Goal: Transaction & Acquisition: Purchase product/service

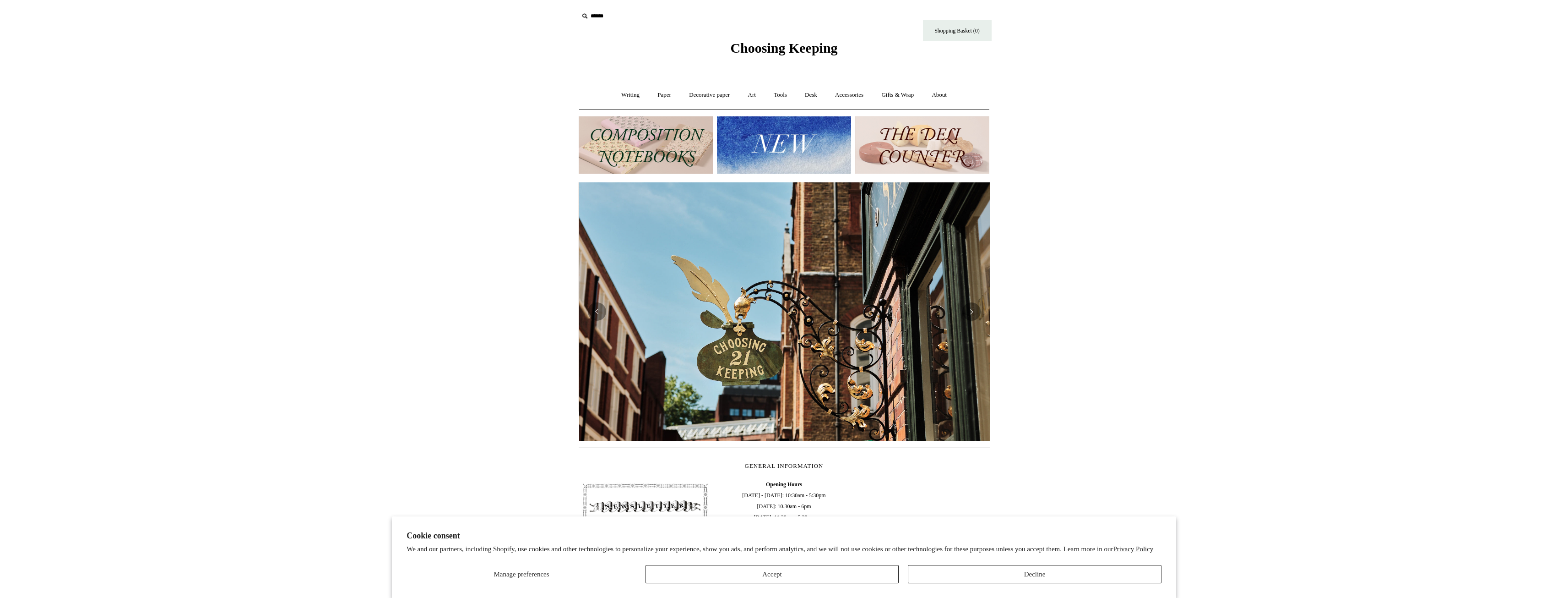
scroll to position [0, 411]
click at [625, 91] on link "Writing +" at bounding box center [630, 95] width 35 height 24
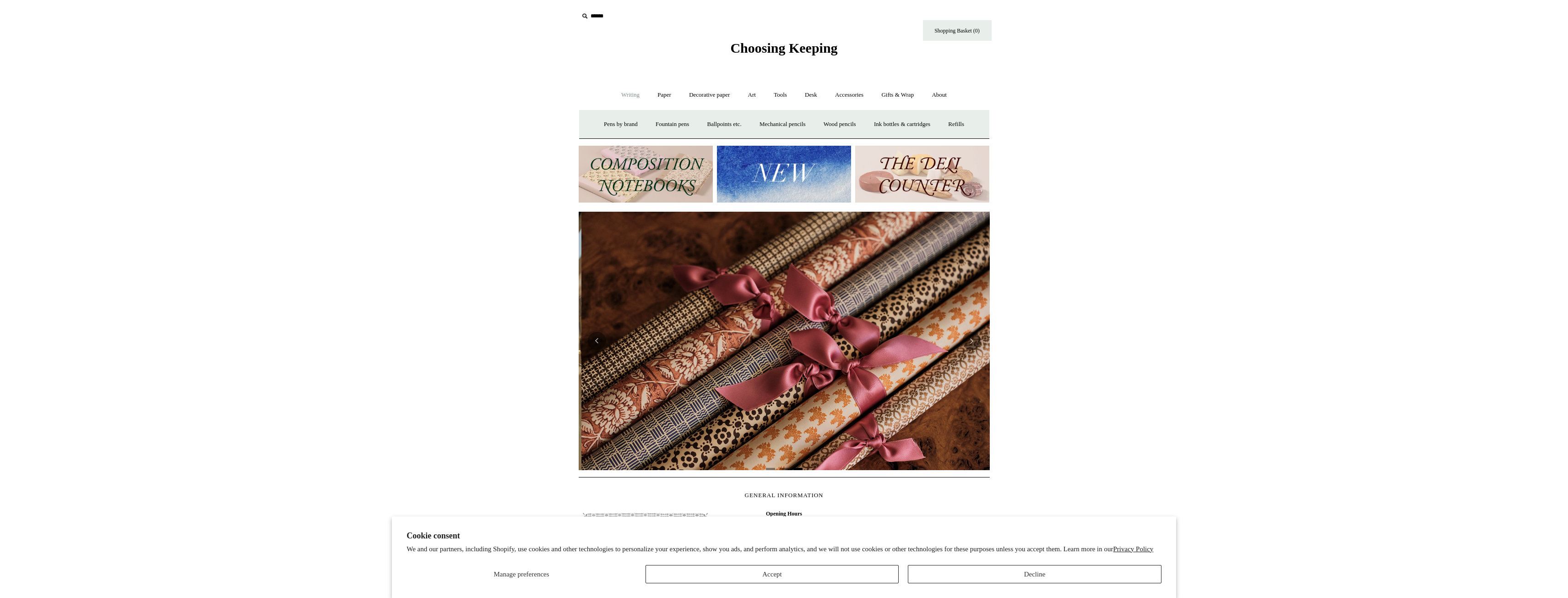
scroll to position [0, 822]
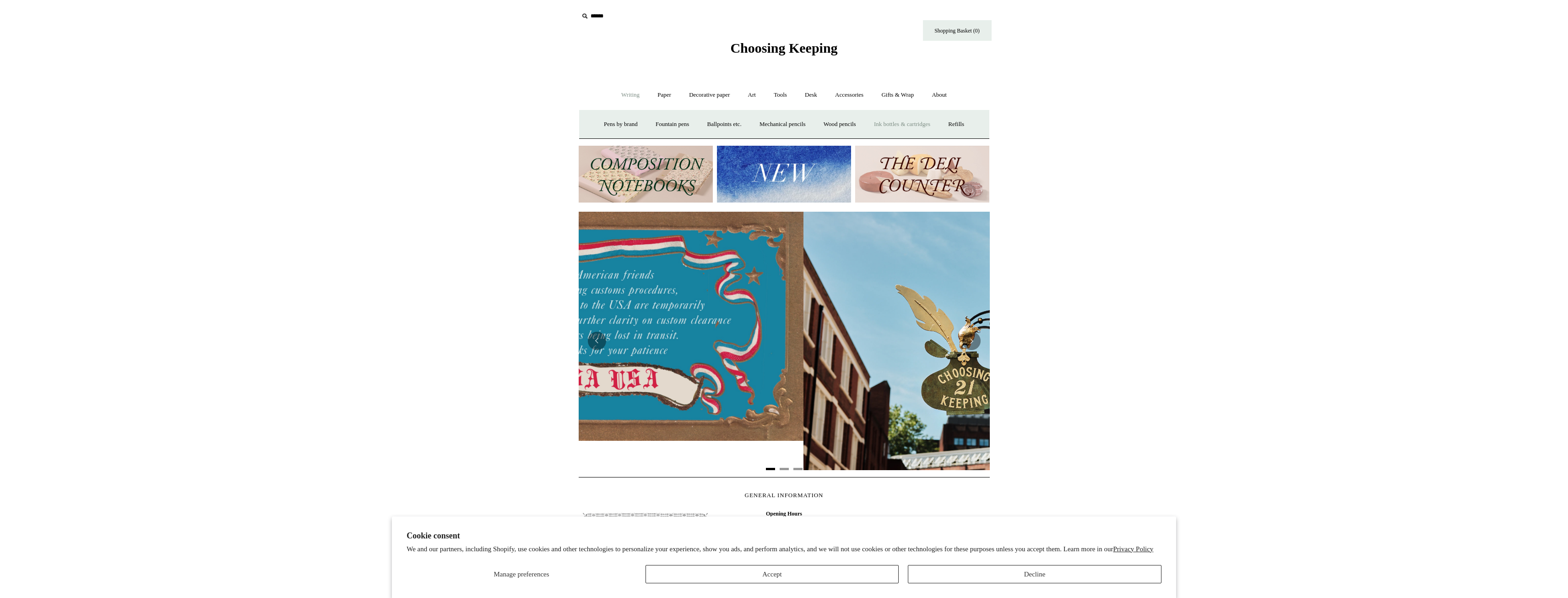
click at [917, 125] on link "Ink bottles & cartridges +" at bounding box center [902, 124] width 73 height 24
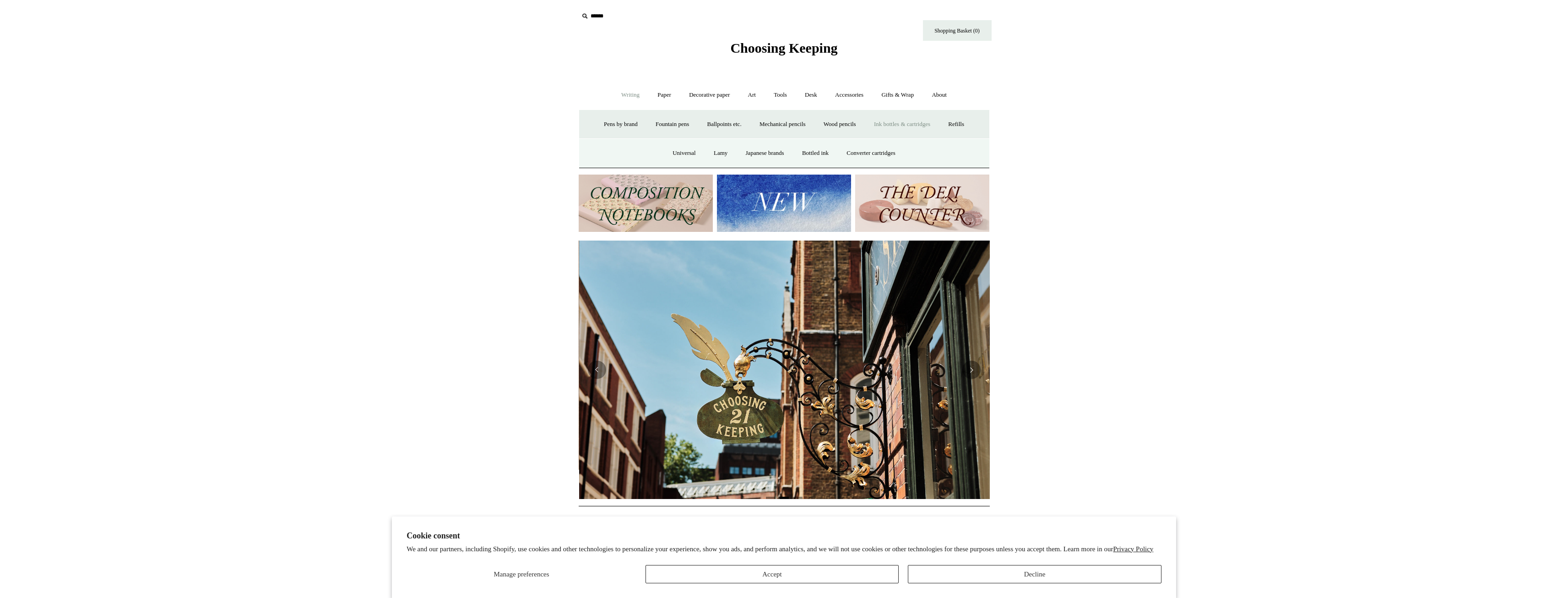
scroll to position [0, 411]
click at [830, 150] on link "Bottled ink" at bounding box center [815, 153] width 43 height 24
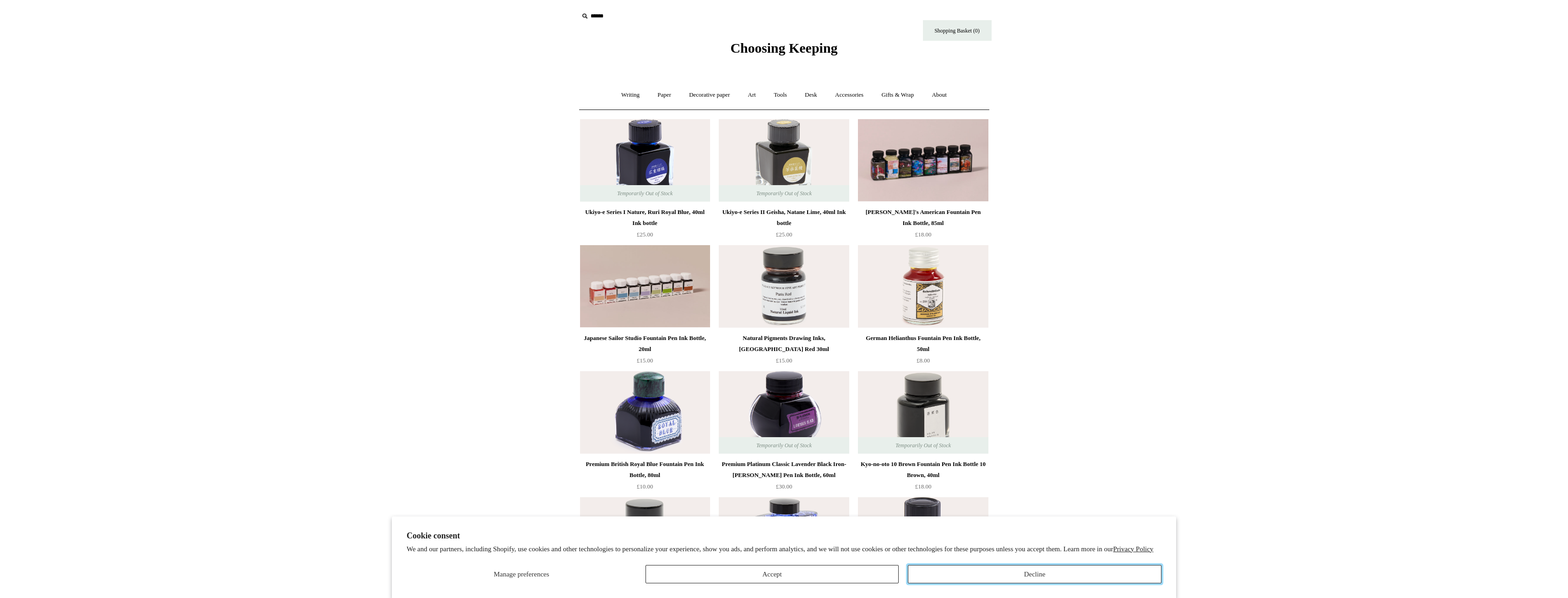
click at [1082, 577] on button "Decline" at bounding box center [1034, 574] width 254 height 18
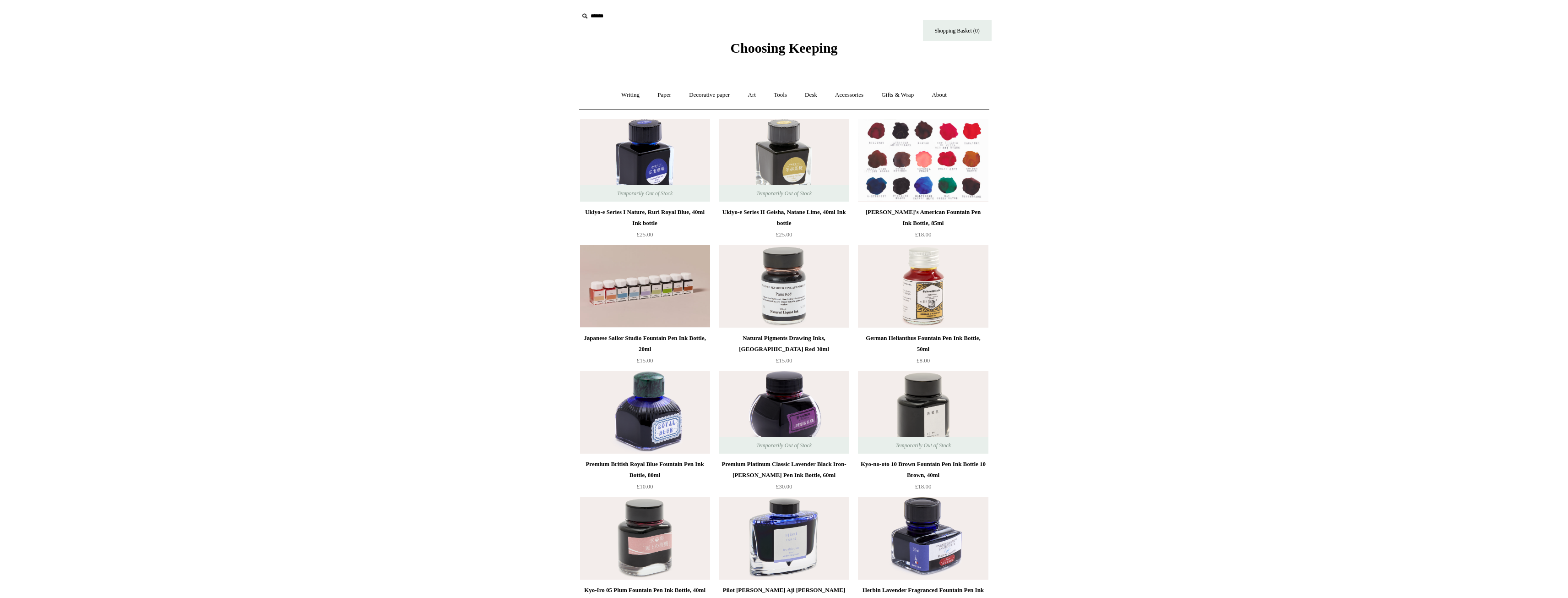
click at [889, 161] on img at bounding box center [923, 160] width 130 height 82
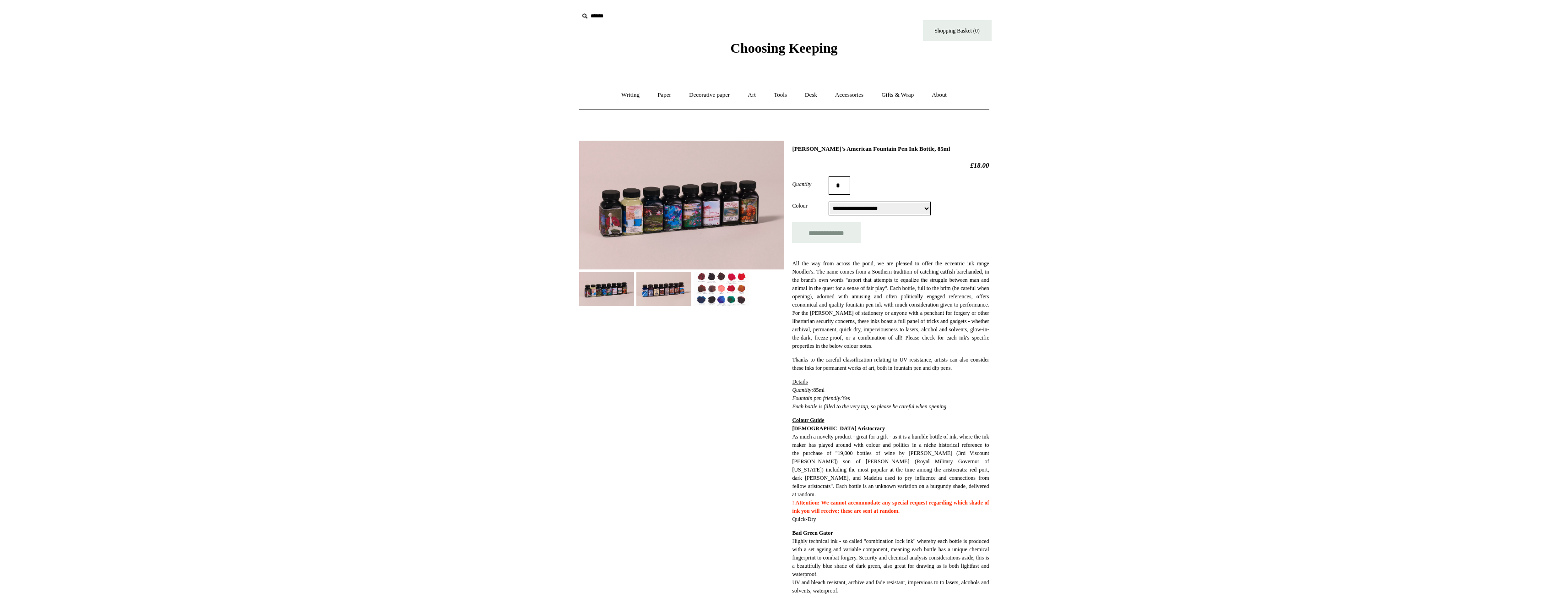
click at [710, 286] on img at bounding box center [721, 289] width 55 height 34
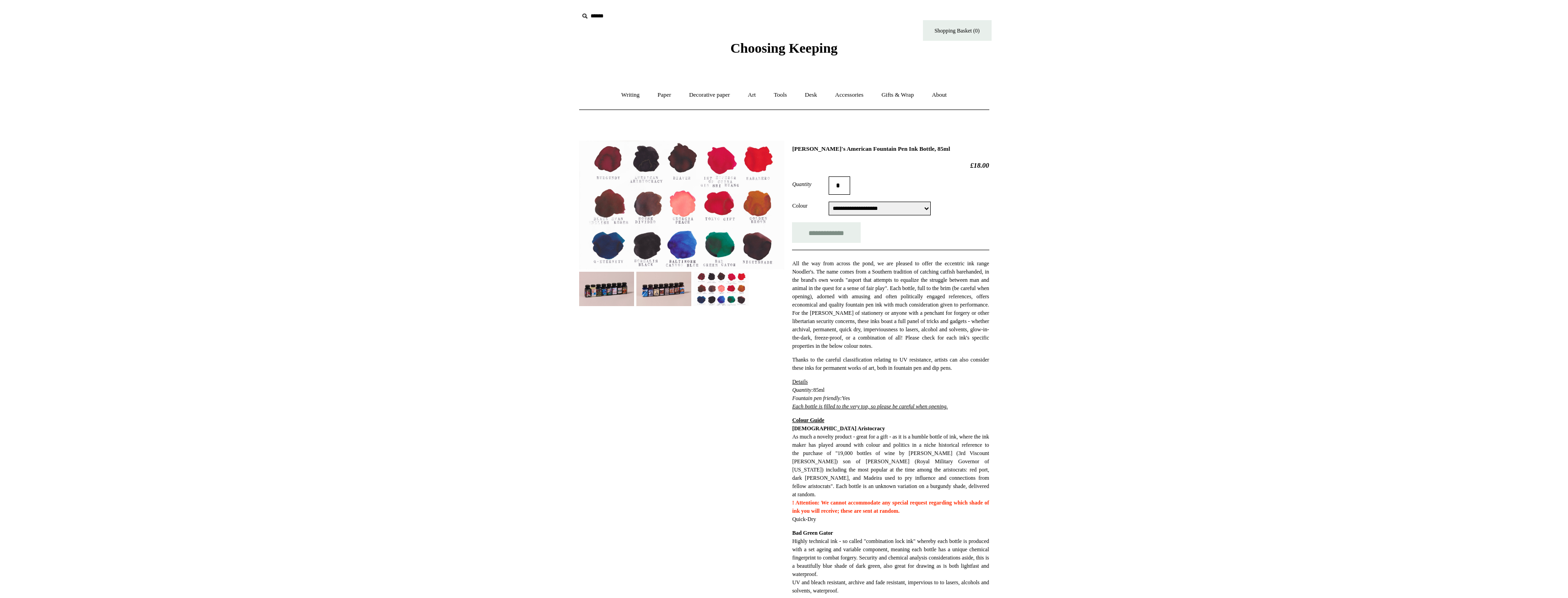
click at [686, 219] on img at bounding box center [681, 205] width 205 height 128
